Goal: Information Seeking & Learning: Learn about a topic

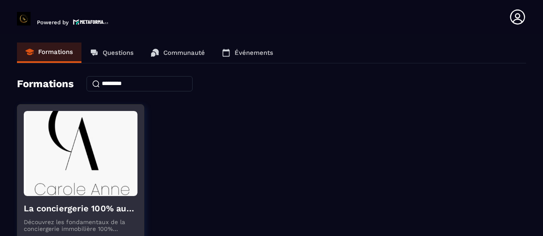
click at [68, 185] on img at bounding box center [81, 153] width 114 height 85
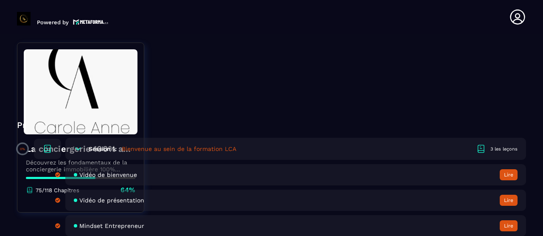
scroll to position [202, 0]
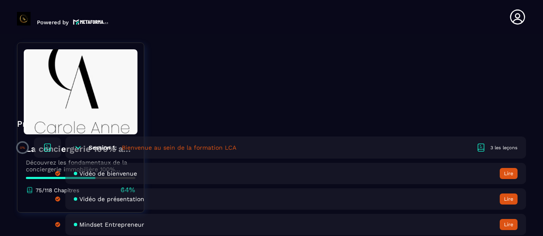
click at [513, 174] on button "Lire" at bounding box center [509, 173] width 18 height 11
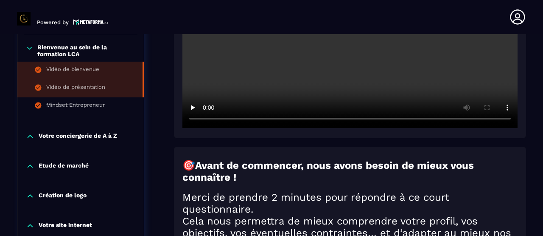
scroll to position [243, 0]
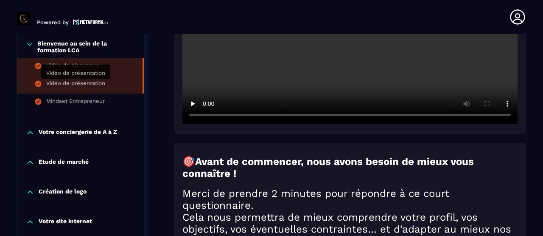
click at [87, 87] on div "Vidéo de présentation" at bounding box center [75, 84] width 59 height 9
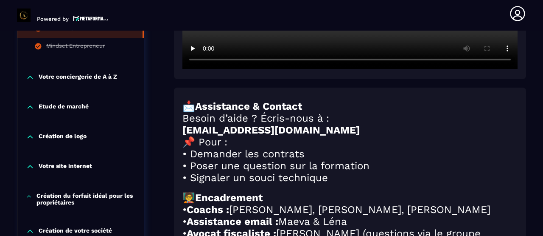
scroll to position [290, 0]
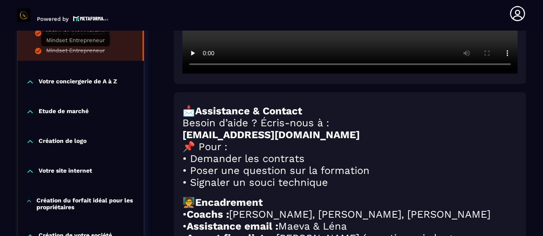
click at [78, 53] on div "Mindset Entrepreneur" at bounding box center [75, 51] width 59 height 9
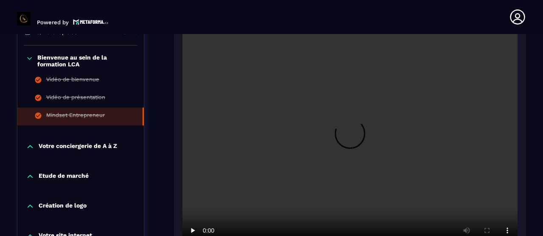
scroll to position [230, 0]
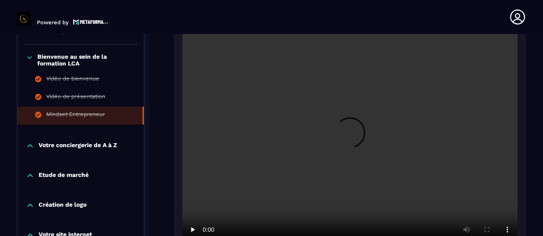
click at [31, 175] on icon at bounding box center [30, 175] width 5 height 3
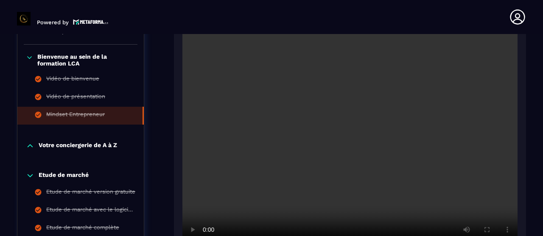
click at [34, 149] on icon at bounding box center [30, 145] width 8 height 8
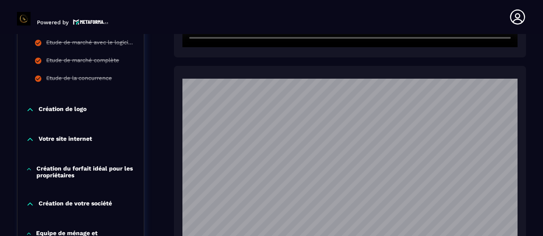
scroll to position [433, 0]
click at [31, 110] on icon at bounding box center [30, 109] width 8 height 8
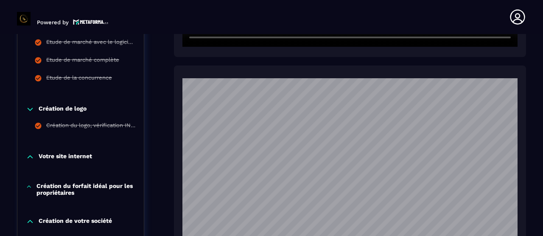
click at [28, 155] on icon at bounding box center [30, 156] width 8 height 8
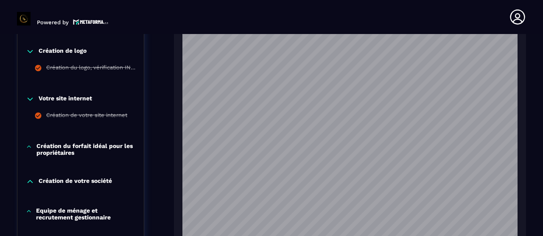
scroll to position [492, 0]
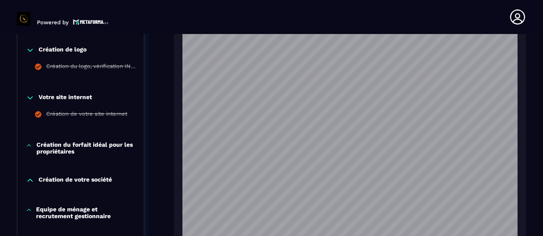
click at [30, 146] on icon at bounding box center [29, 145] width 6 height 8
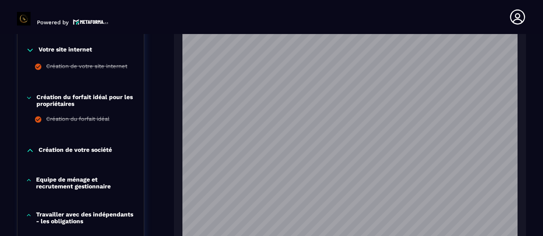
scroll to position [550, 0]
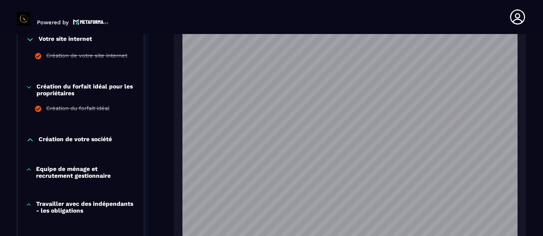
click at [30, 140] on icon at bounding box center [30, 139] width 8 height 8
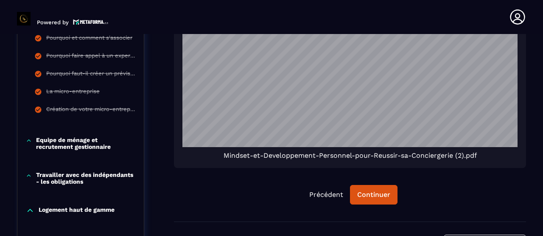
scroll to position [704, 0]
click at [30, 140] on icon at bounding box center [29, 140] width 6 height 8
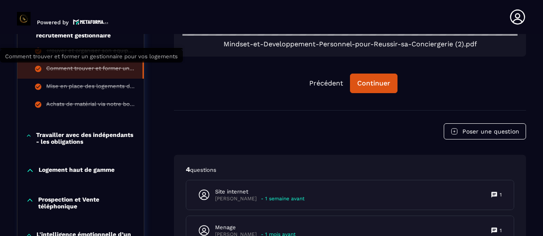
scroll to position [816, 0]
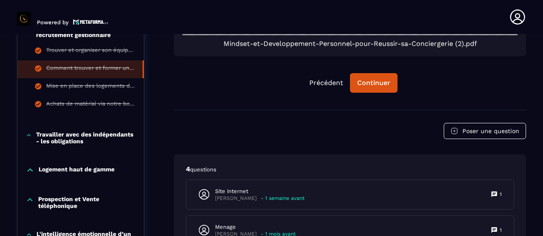
click at [81, 140] on p "Travailler avec des indépendants - les obligations" at bounding box center [85, 138] width 99 height 14
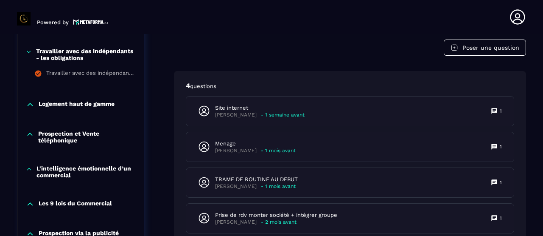
scroll to position [898, 0]
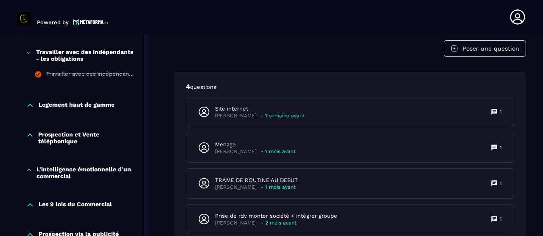
click at [38, 117] on div "Logement haut de gamme" at bounding box center [80, 108] width 127 height 30
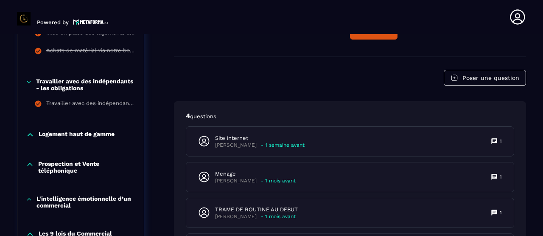
scroll to position [892, 0]
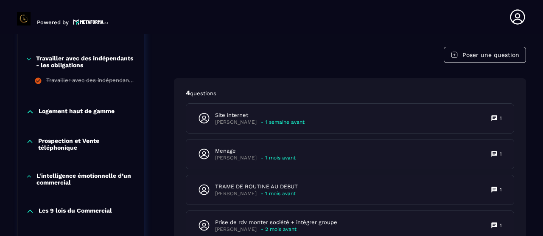
click at [30, 143] on icon at bounding box center [30, 141] width 8 height 8
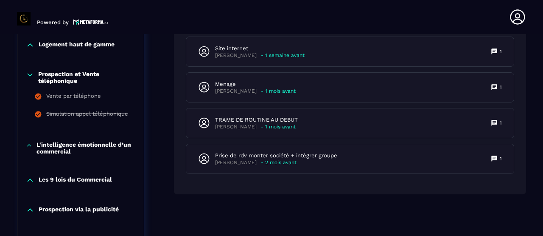
scroll to position [963, 0]
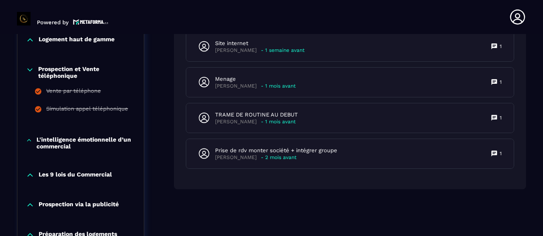
click at [30, 143] on icon at bounding box center [29, 140] width 6 height 8
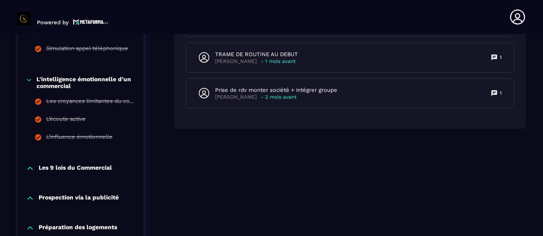
scroll to position [1027, 0]
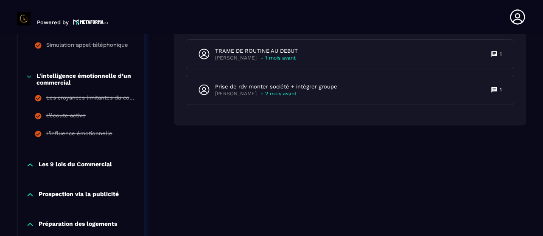
click at [31, 168] on icon at bounding box center [30, 164] width 8 height 8
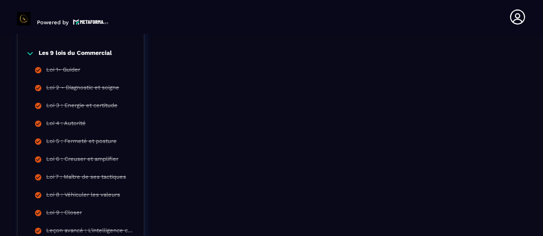
scroll to position [1196, 0]
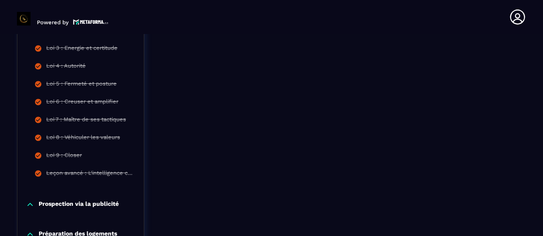
click at [31, 206] on icon at bounding box center [30, 204] width 8 height 8
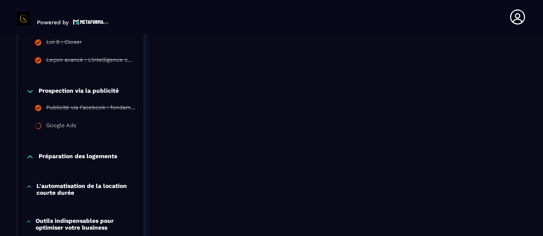
scroll to position [1309, 0]
click at [30, 156] on icon at bounding box center [30, 156] width 8 height 8
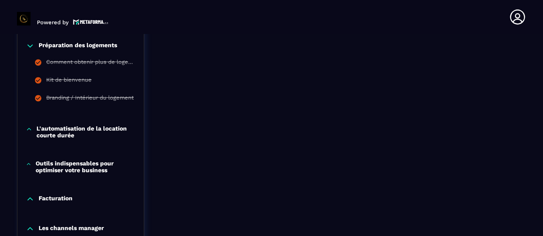
scroll to position [1427, 0]
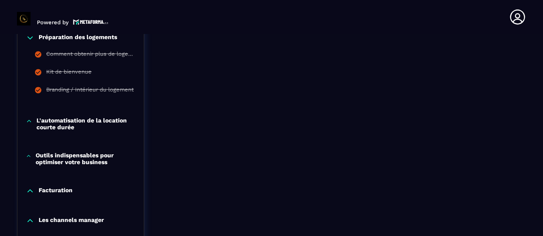
click at [28, 121] on icon at bounding box center [29, 121] width 6 height 8
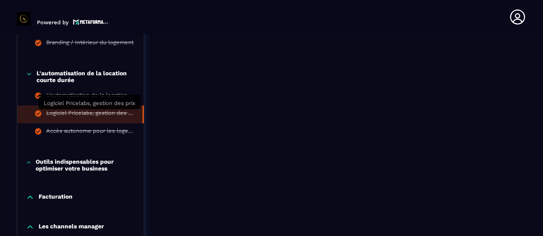
scroll to position [1475, 0]
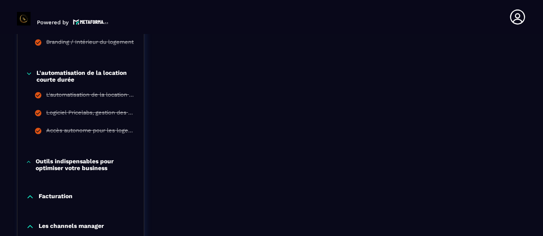
click at [30, 160] on icon at bounding box center [29, 162] width 6 height 8
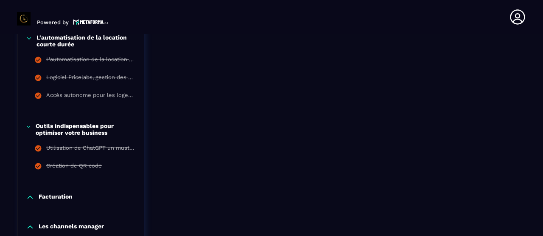
scroll to position [1511, 0]
click at [35, 195] on div "Facturation" at bounding box center [80, 196] width 127 height 8
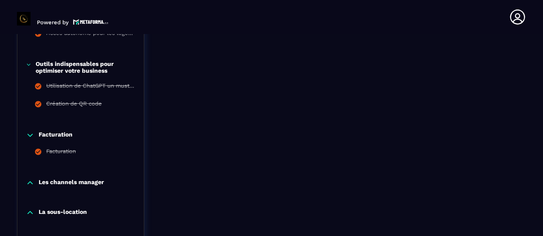
scroll to position [1574, 0]
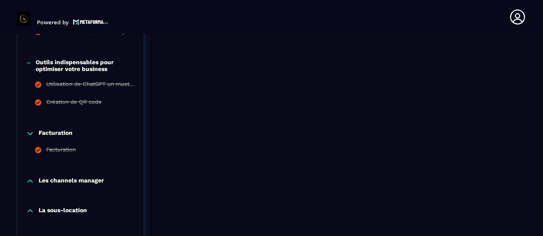
click at [30, 180] on icon at bounding box center [30, 181] width 8 height 8
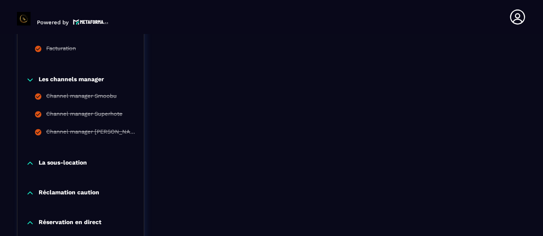
scroll to position [1681, 0]
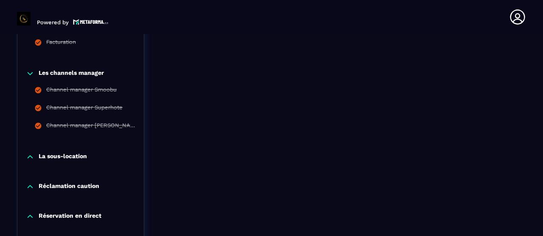
click at [32, 157] on icon at bounding box center [30, 156] width 5 height 3
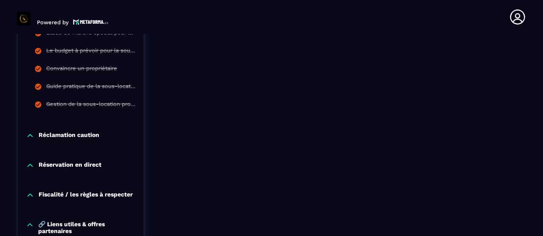
scroll to position [1822, 0]
click at [30, 135] on icon at bounding box center [30, 134] width 8 height 8
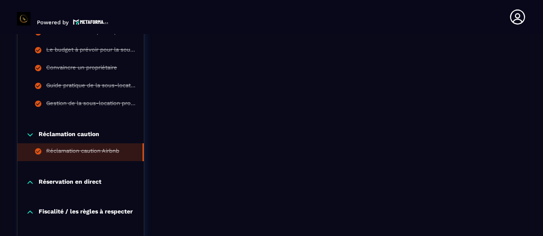
scroll to position [1836, 0]
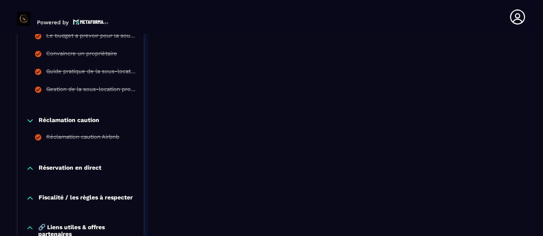
click at [31, 166] on icon at bounding box center [30, 168] width 8 height 8
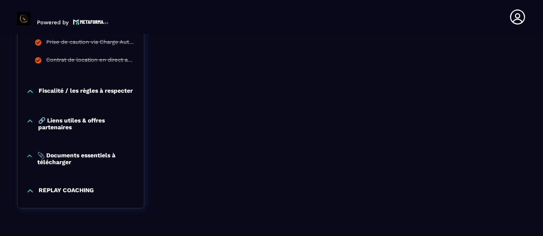
scroll to position [1998, 0]
